Goal: Information Seeking & Learning: Learn about a topic

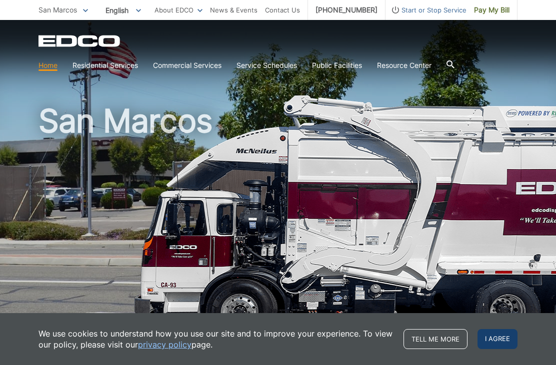
click at [505, 341] on span "I agree" at bounding box center [497, 339] width 40 height 20
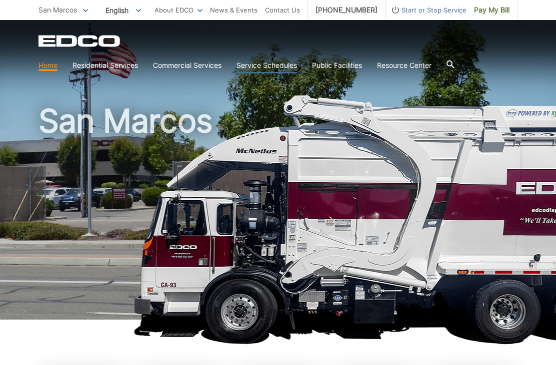
click at [278, 70] on link "Service Schedules" at bounding box center [266, 65] width 60 height 11
click at [453, 63] on icon at bounding box center [450, 64] width 8 height 8
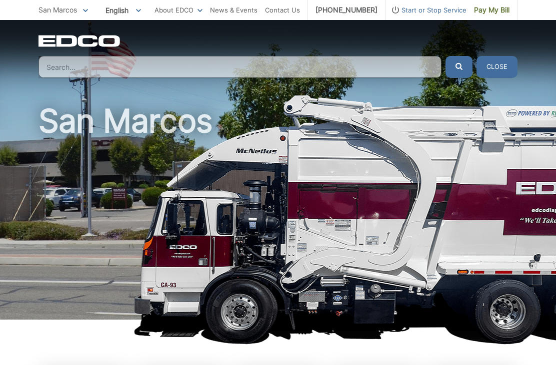
click at [250, 67] on input "Search" at bounding box center [239, 67] width 403 height 22
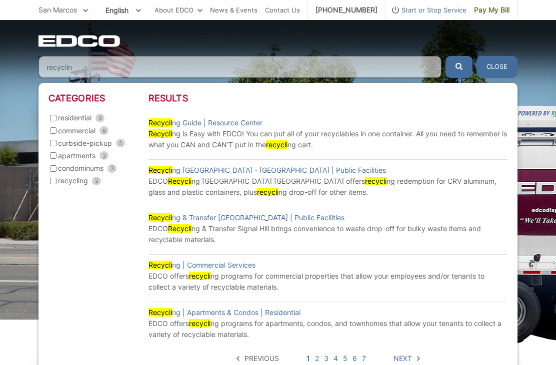
type input "recycling"
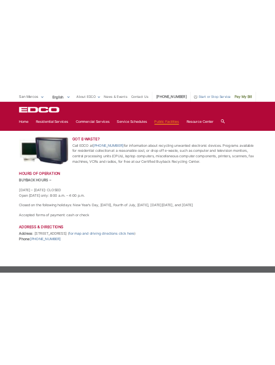
scroll to position [448, 0]
